Goal: Information Seeking & Learning: Learn about a topic

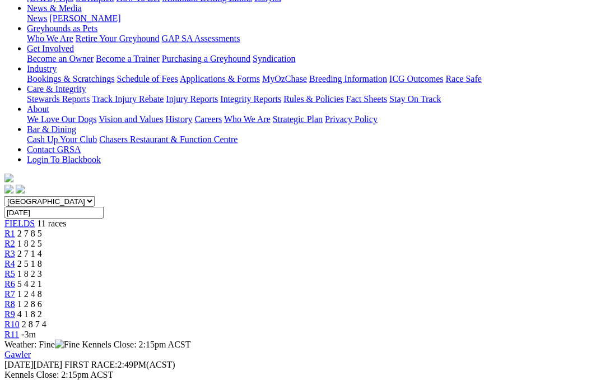
scroll to position [0, 1]
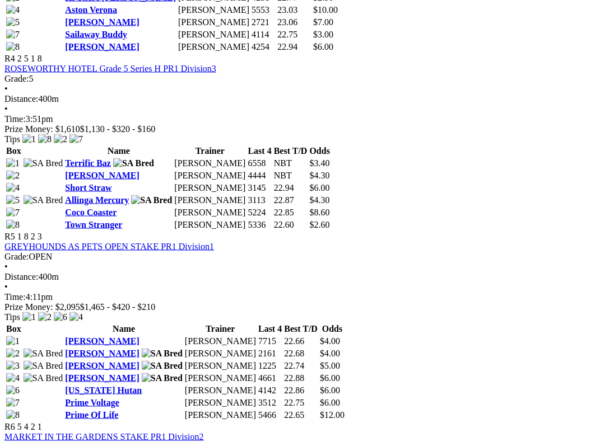
scroll to position [1107, 1]
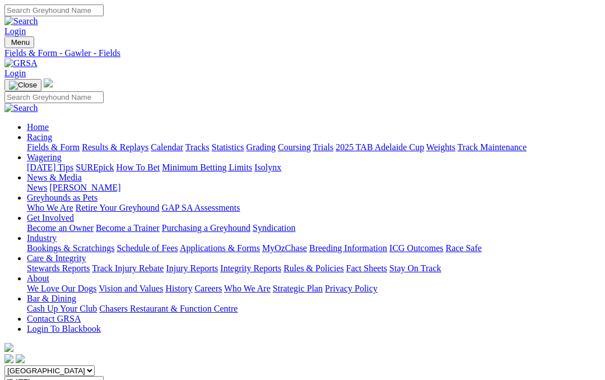
scroll to position [9, 1]
